Goal: Task Accomplishment & Management: Use online tool/utility

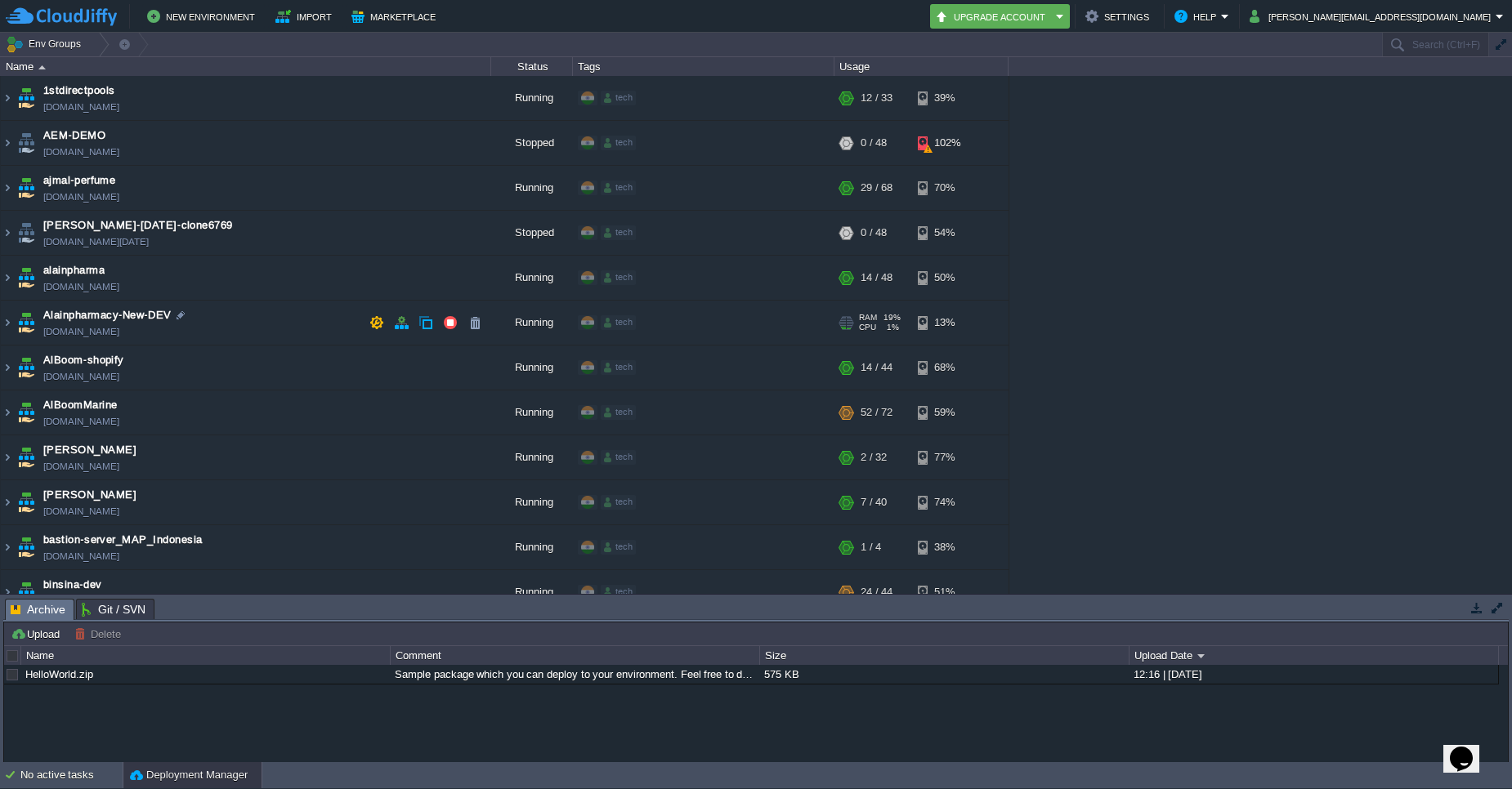
click at [253, 311] on td "Alainpharmacy-New-DEV [DOMAIN_NAME]" at bounding box center [246, 323] width 491 height 45
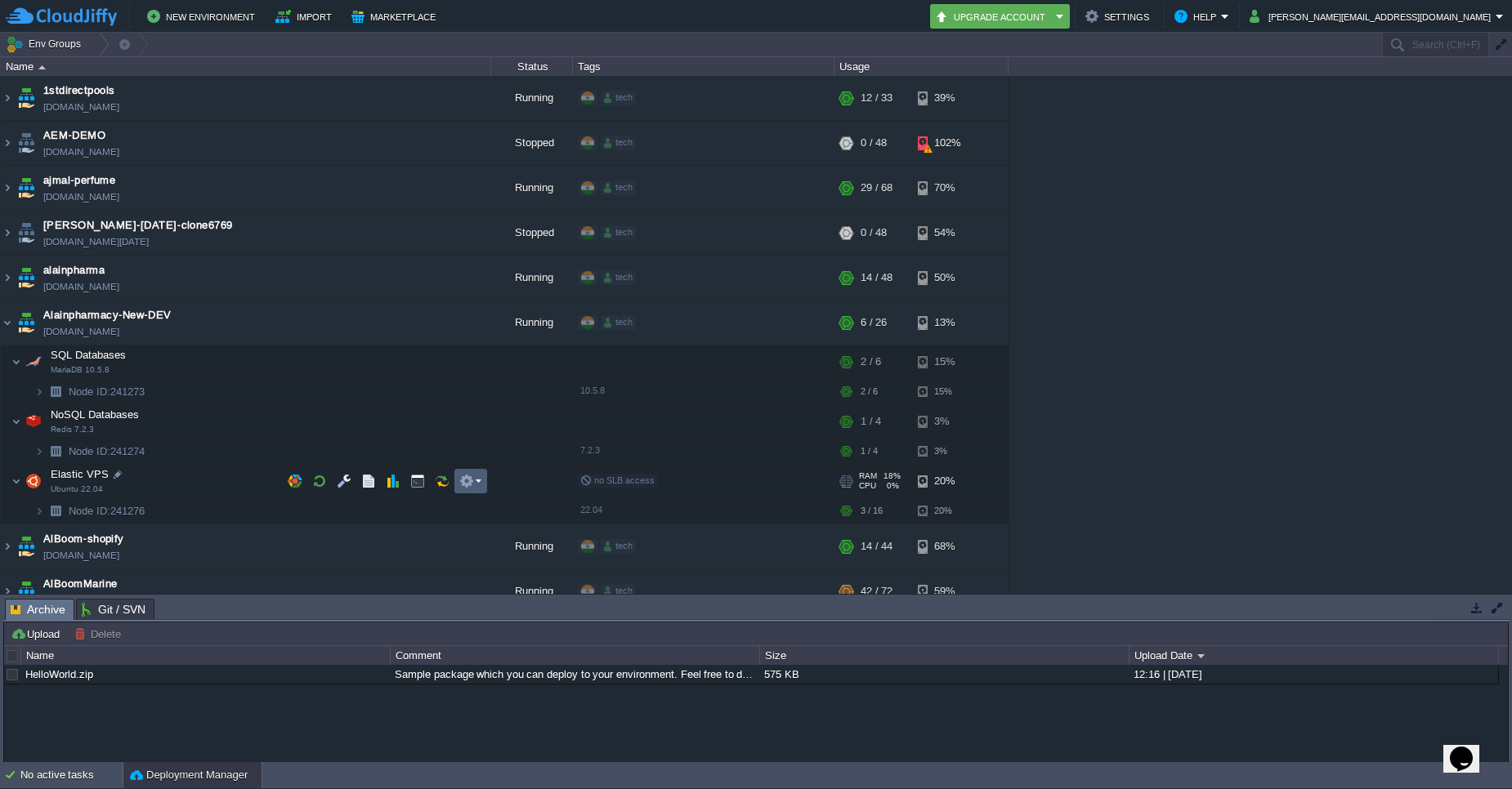
click at [474, 482] on em at bounding box center [470, 480] width 22 height 14
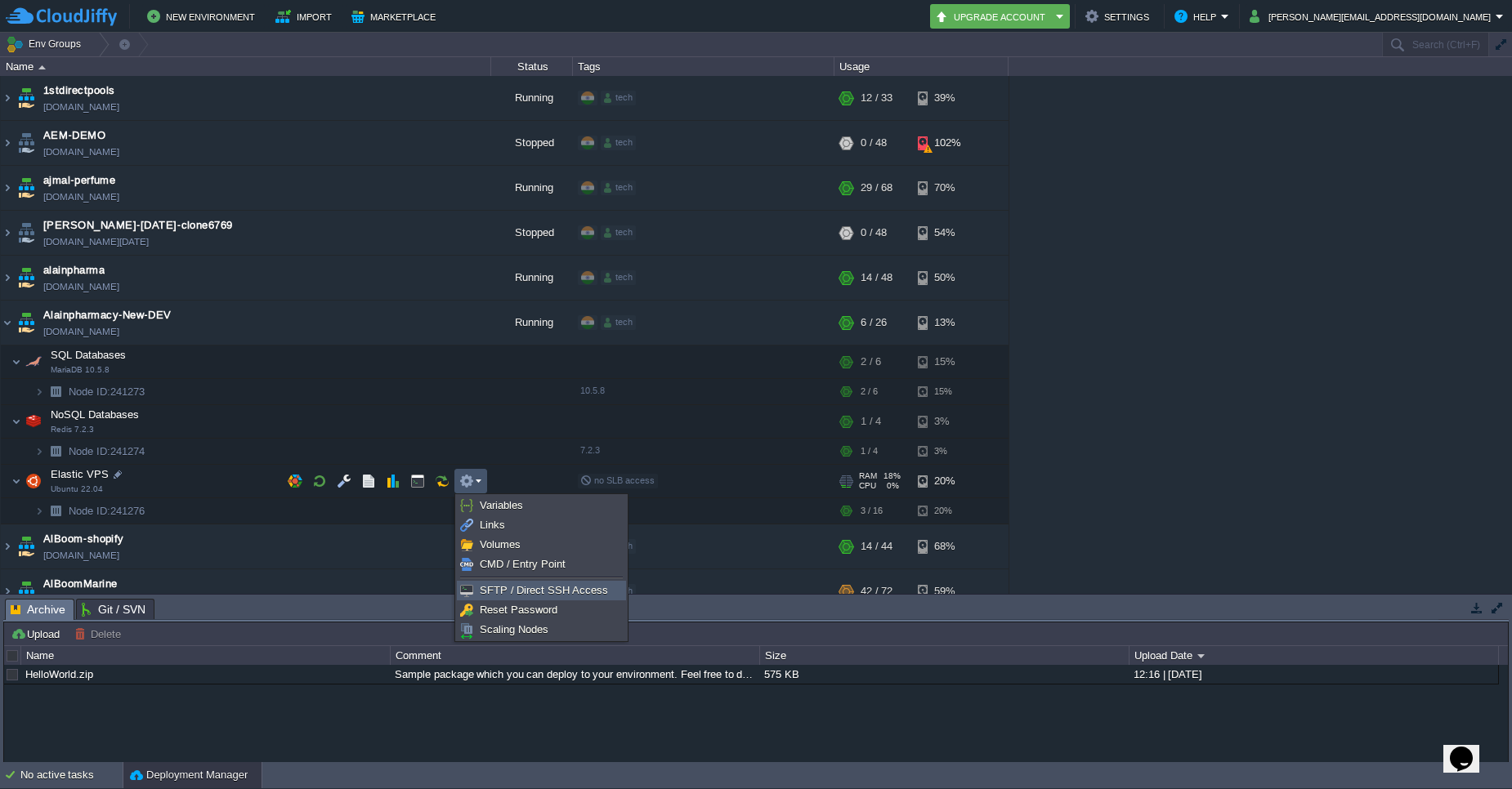
click at [504, 589] on span "SFTP / Direct SSH Access" at bounding box center [543, 590] width 129 height 12
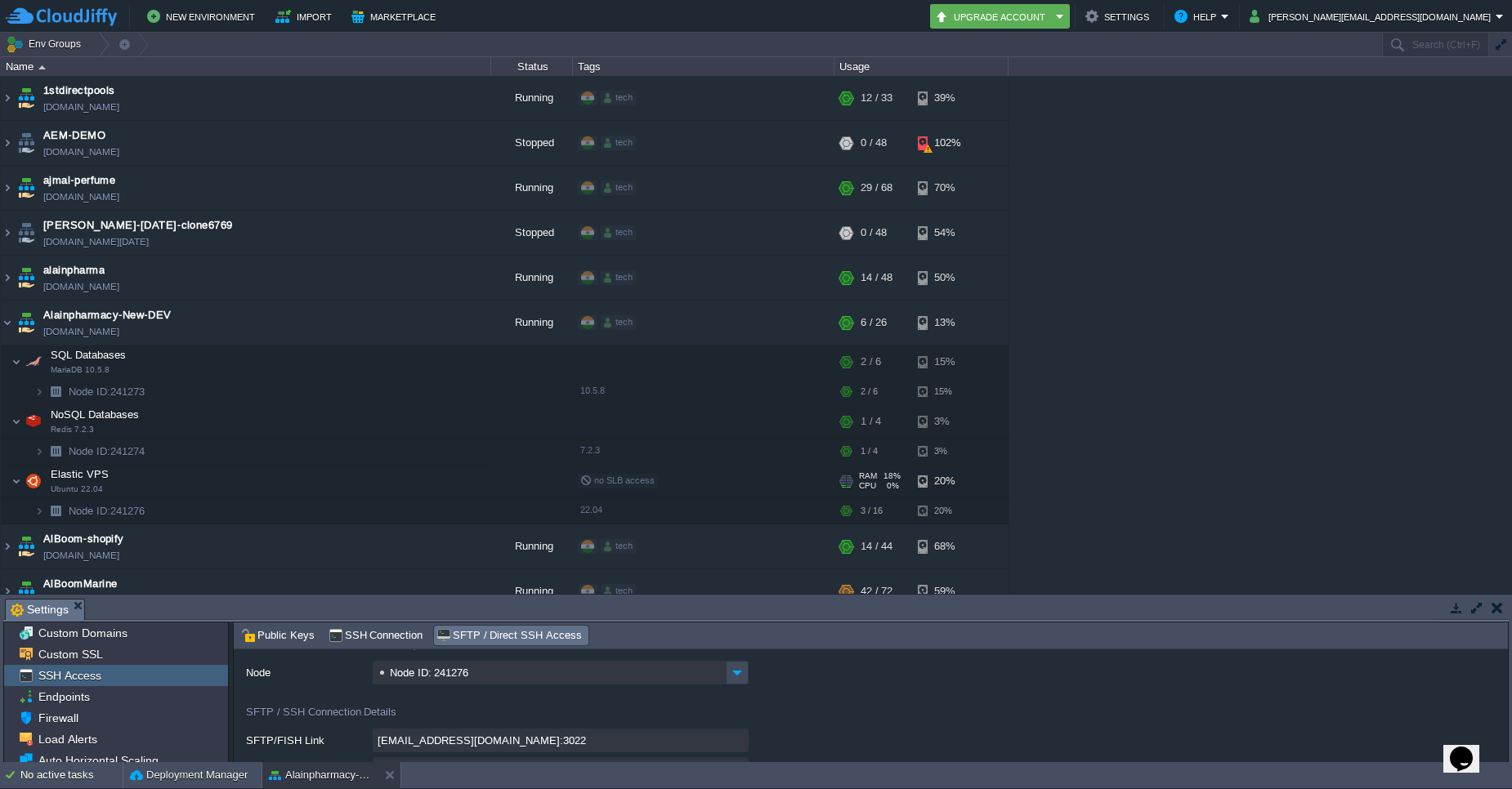
scroll to position [98, 0]
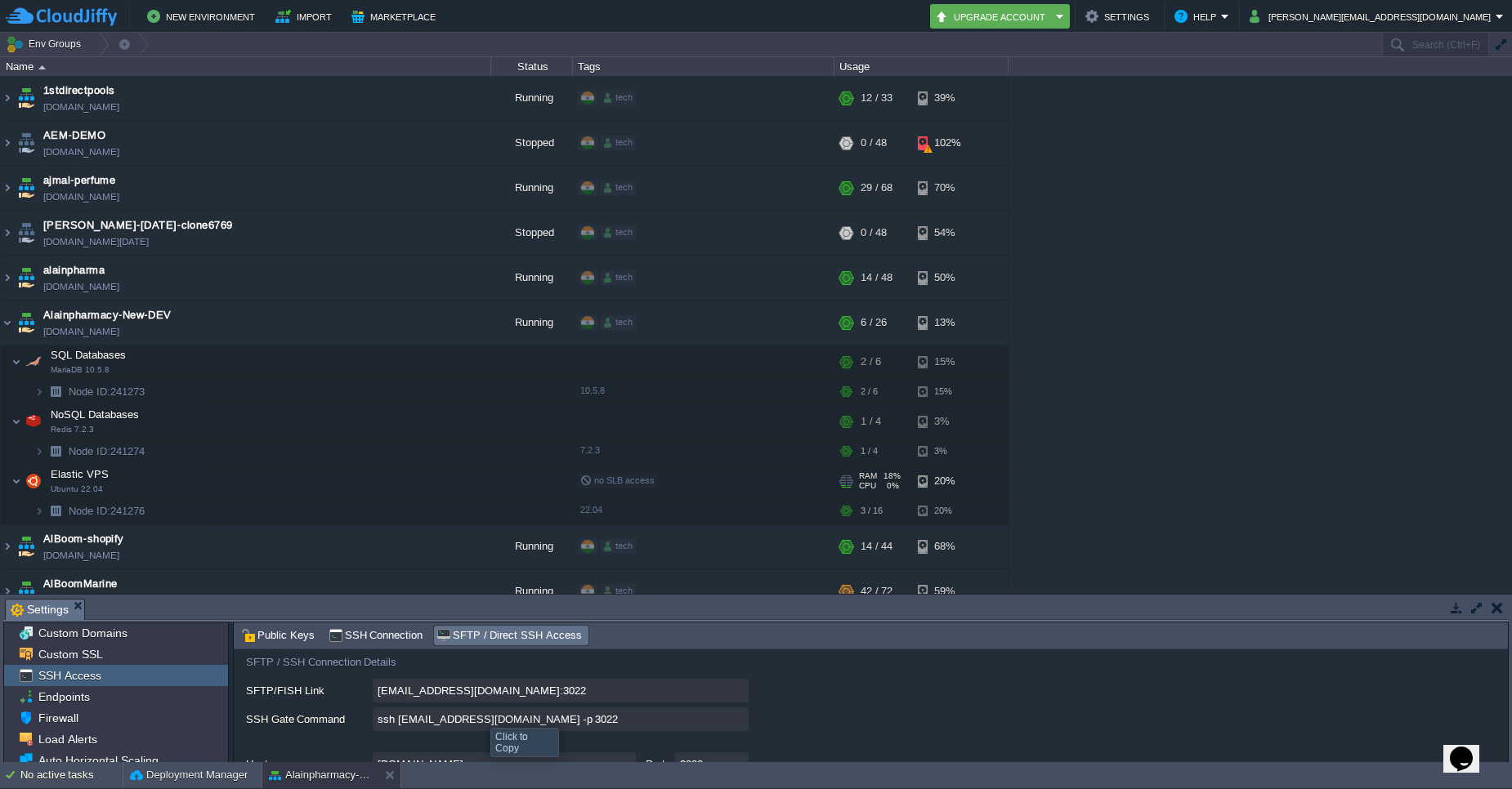
click at [737, 724] on input "ssh [EMAIL_ADDRESS][DOMAIN_NAME] -p 3022" at bounding box center [560, 719] width 375 height 24
click at [4, 283] on img at bounding box center [8, 277] width 13 height 44
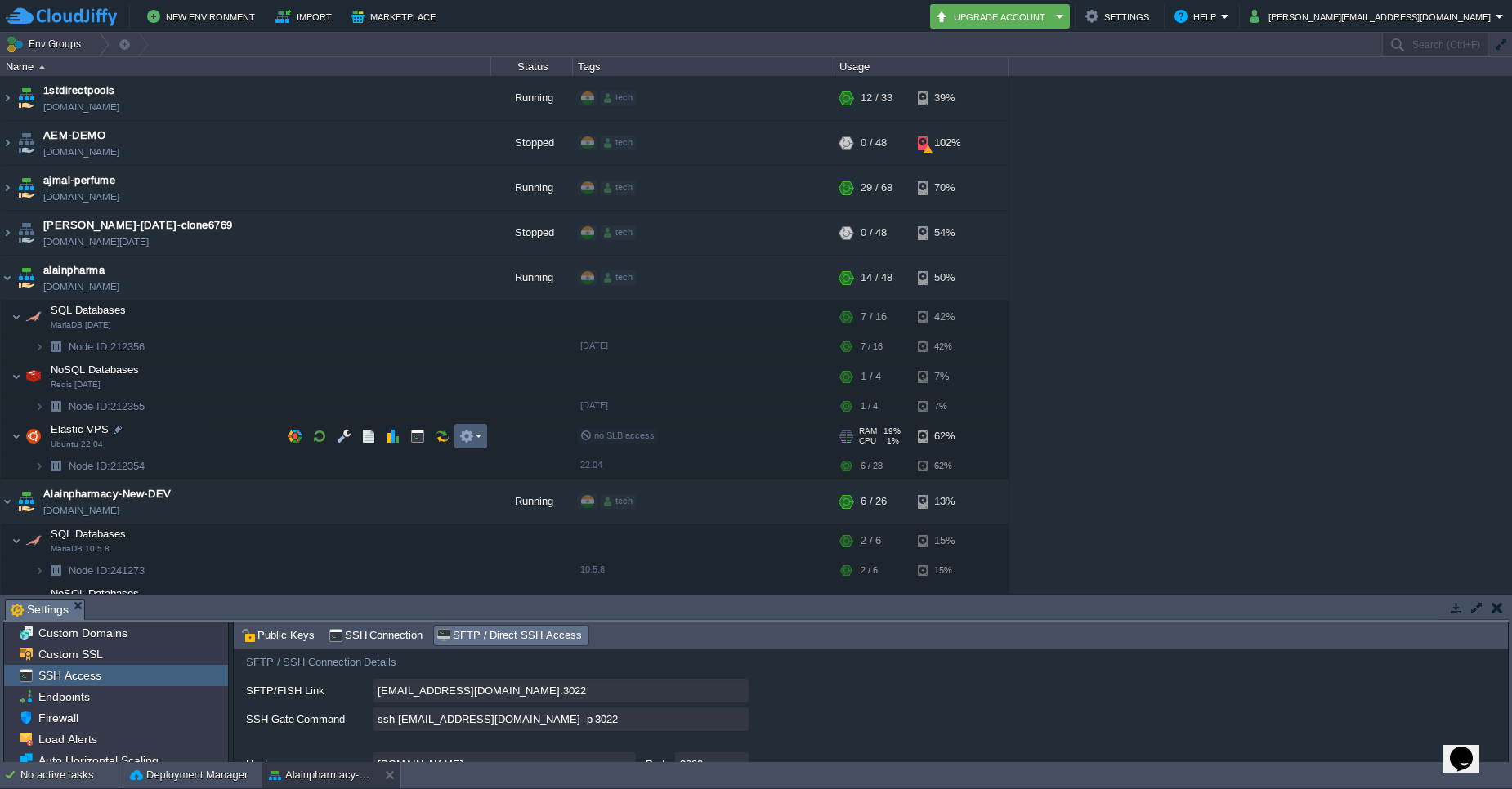
click at [482, 438] on td at bounding box center [471, 436] width 32 height 25
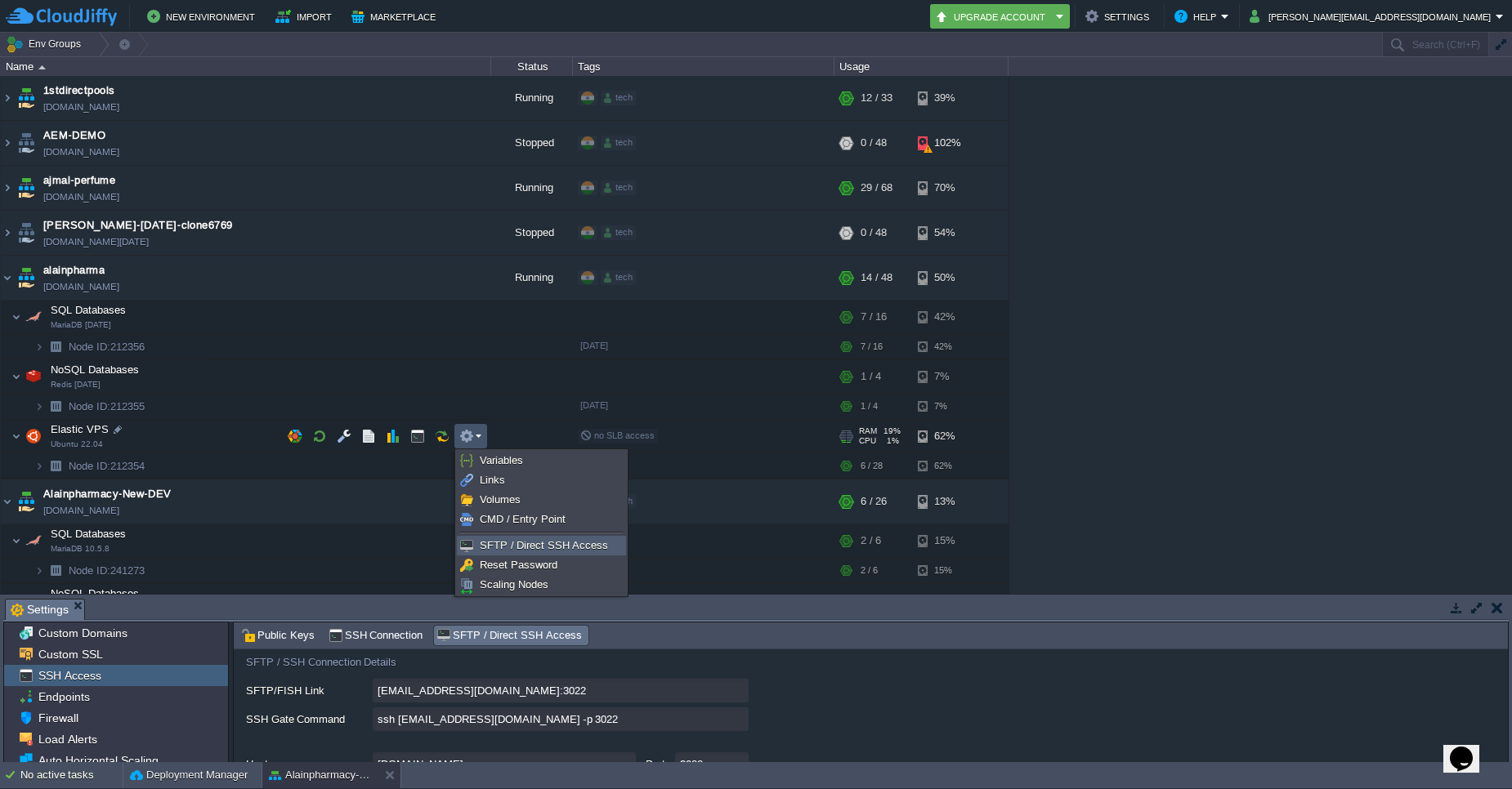
click at [496, 540] on span "SFTP / Direct SSH Access" at bounding box center [543, 545] width 129 height 12
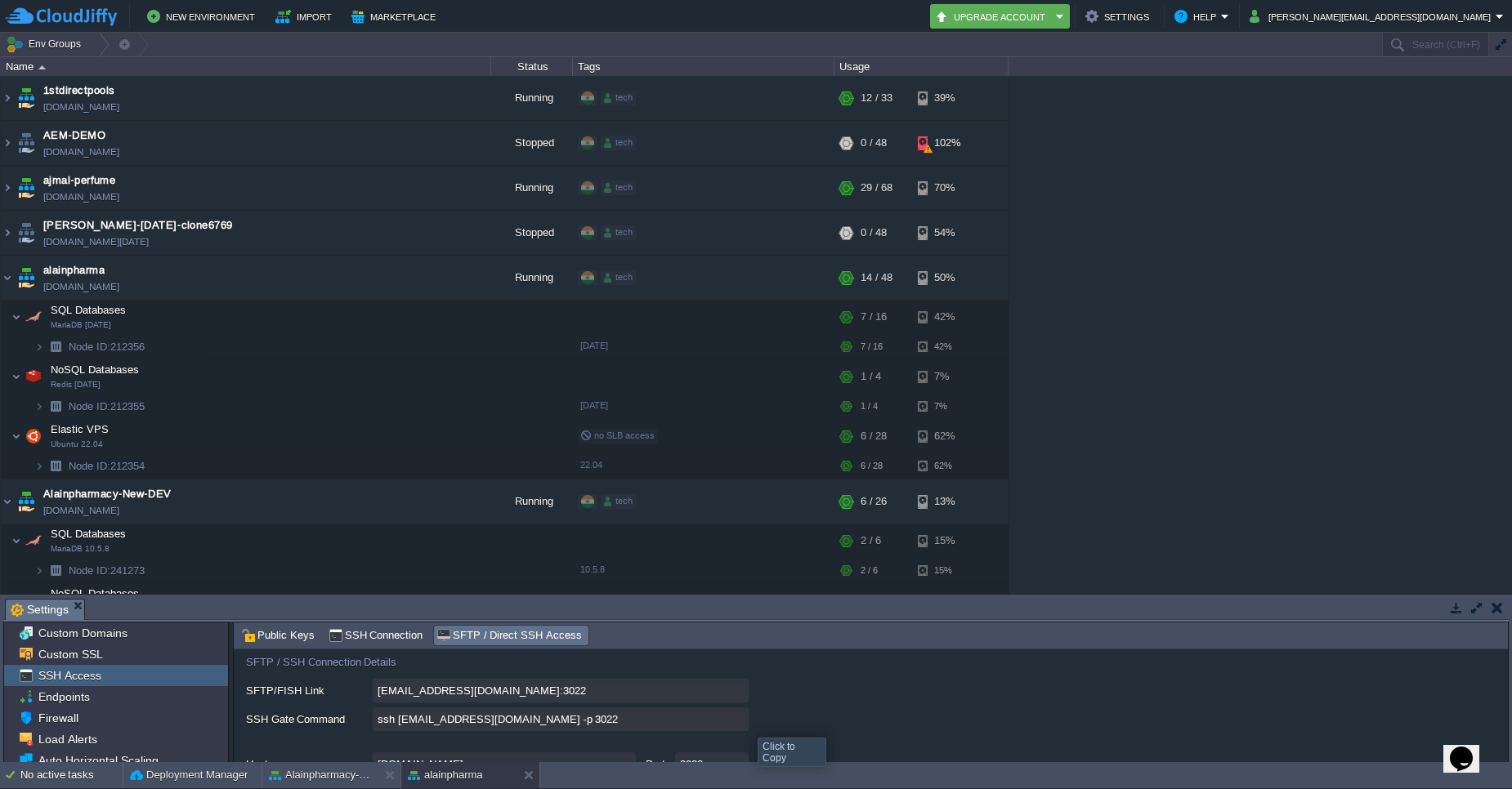
click at [732, 722] on input "ssh [EMAIL_ADDRESS][DOMAIN_NAME] -p 3022" at bounding box center [560, 719] width 375 height 24
type textarea "ssh [EMAIL_ADDRESS][DOMAIN_NAME] -p 3022"
